Goal: Transaction & Acquisition: Book appointment/travel/reservation

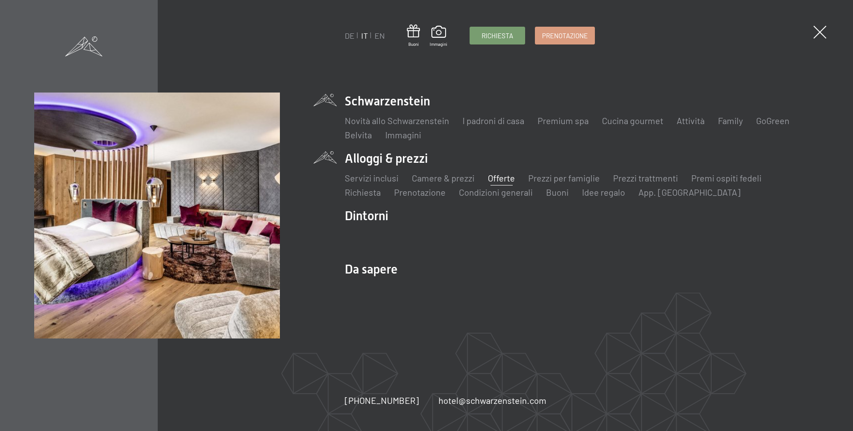
click at [497, 180] on link "Offerte" at bounding box center [501, 177] width 27 height 11
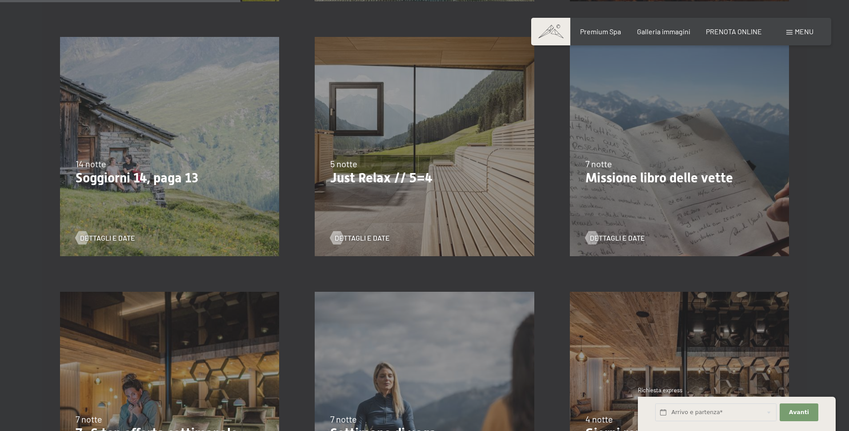
scroll to position [622, 0]
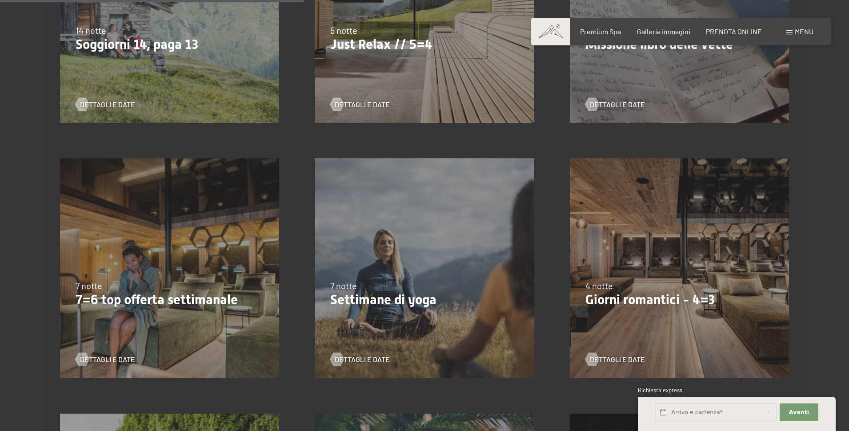
click at [622, 208] on div "[DATE]-[DATE] [DATE]-[DATE] [DATE]-[DATE] [DATE]-[DATE] [DATE]-[DATE] [DATE]-[D…" at bounding box center [679, 267] width 255 height 255
click at [617, 357] on span "Dettagli e Date" at bounding box center [626, 359] width 55 height 10
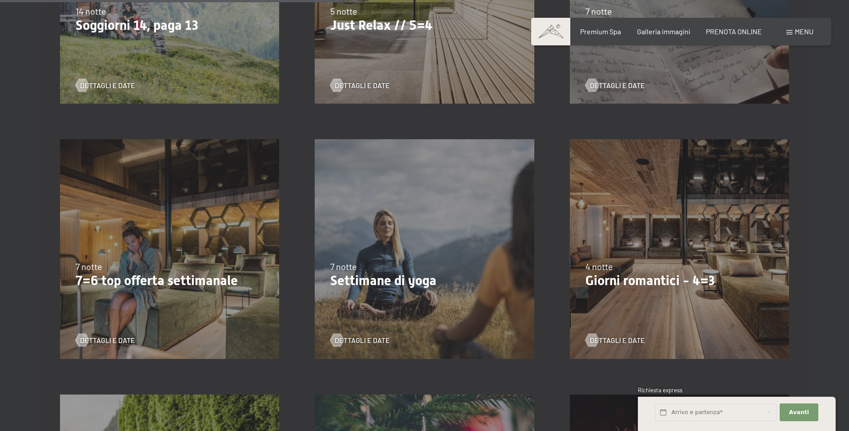
scroll to position [711, 0]
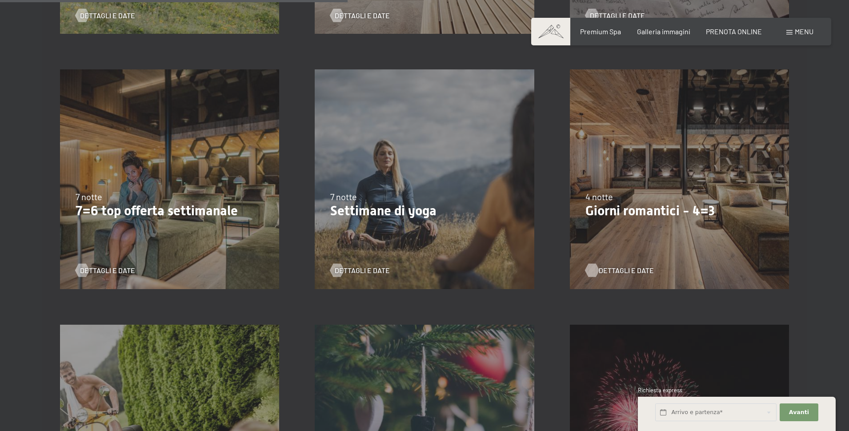
click at [613, 268] on span "Dettagli e Date" at bounding box center [626, 270] width 55 height 10
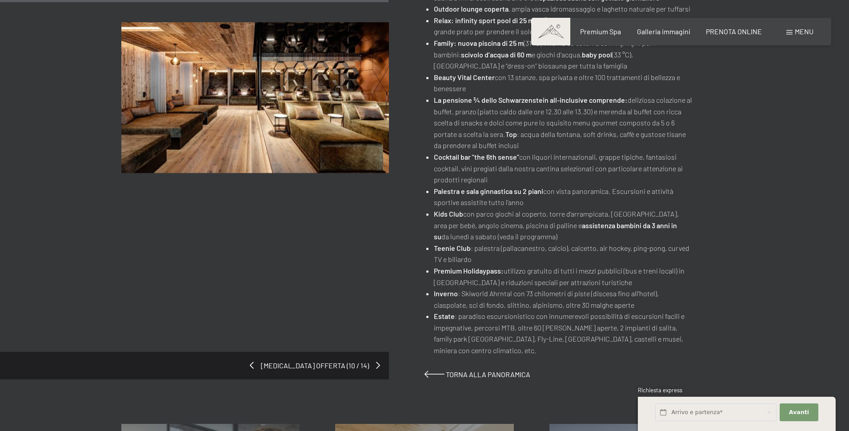
scroll to position [444, 0]
